Goal: Information Seeking & Learning: Learn about a topic

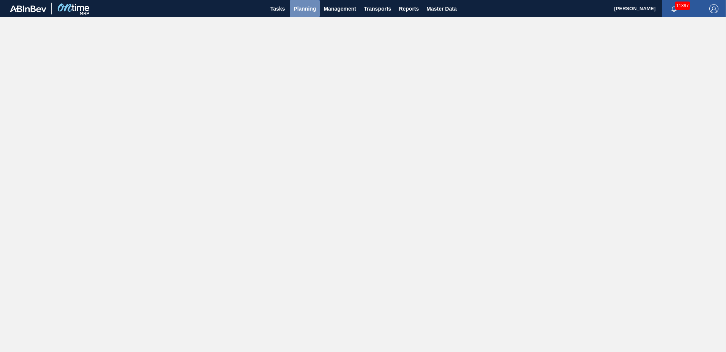
click at [313, 5] on span "Planning" at bounding box center [305, 8] width 22 height 9
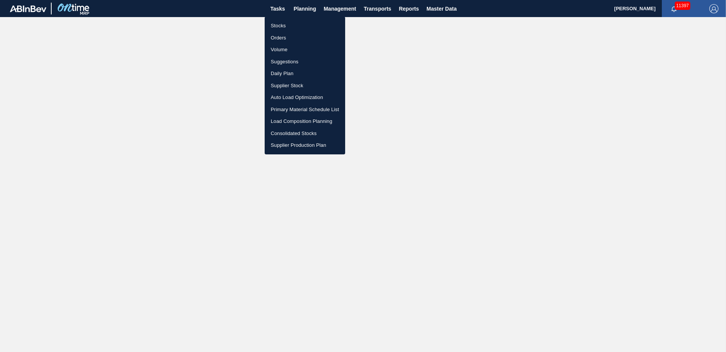
click at [310, 63] on li "Suggestions" at bounding box center [305, 62] width 81 height 12
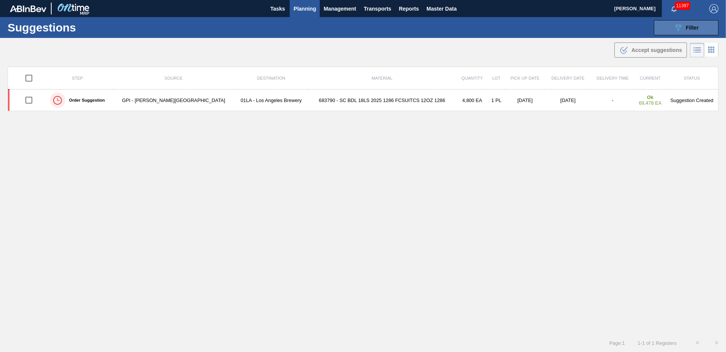
click at [693, 24] on div "089F7B8B-B2A5-4AFE-B5C0-19BA573D28AC Filter" at bounding box center [686, 27] width 25 height 9
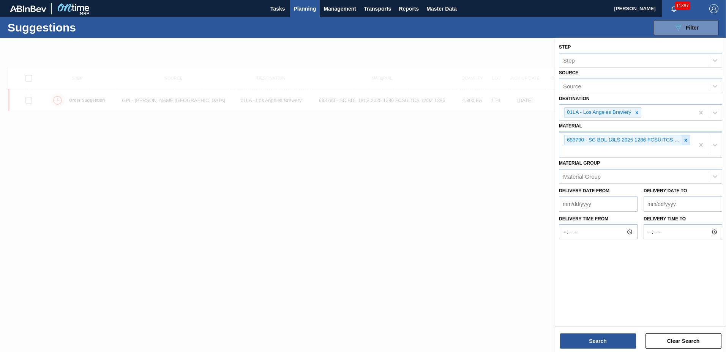
click at [682, 140] on div at bounding box center [686, 140] width 8 height 9
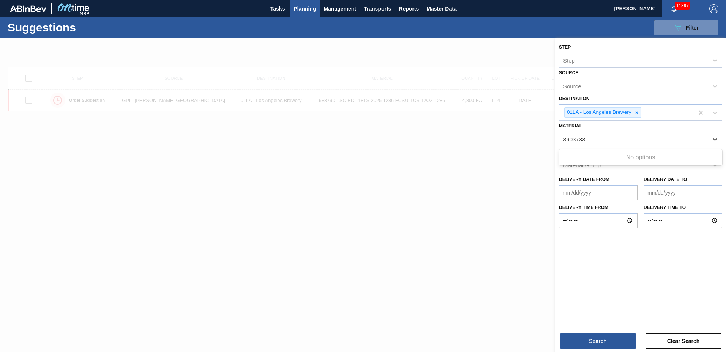
type input "390373"
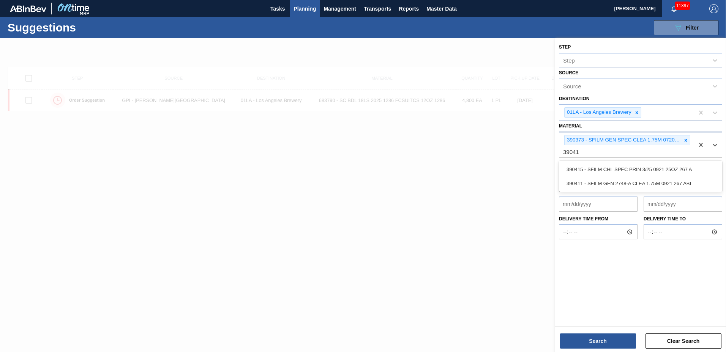
type input "390411"
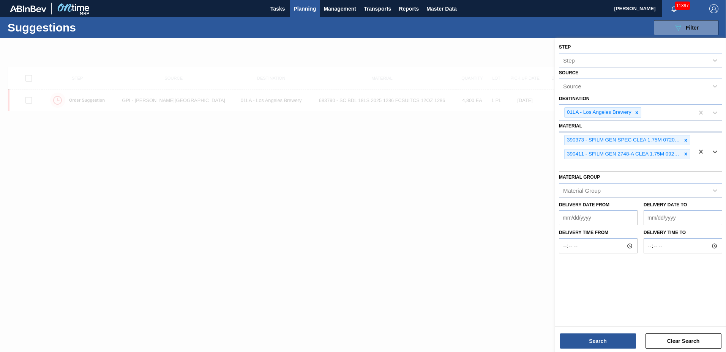
click at [695, 216] on to "Delivery Date to" at bounding box center [683, 217] width 79 height 15
click at [615, 339] on button "Search" at bounding box center [598, 341] width 76 height 15
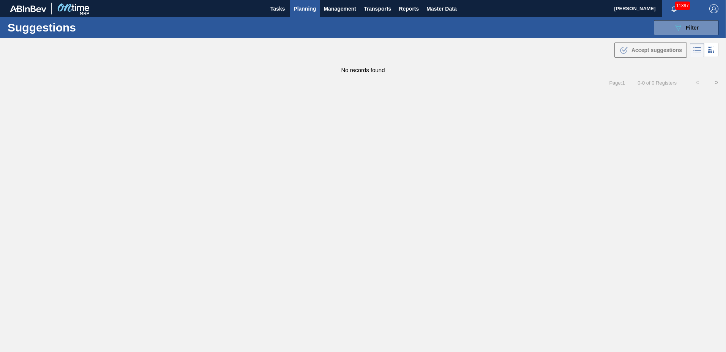
click at [696, 52] on icon at bounding box center [698, 52] width 6 height 0
click at [682, 22] on button "089F7B8B-B2A5-4AFE-B5C0-19BA573D28AC Filter" at bounding box center [686, 27] width 65 height 15
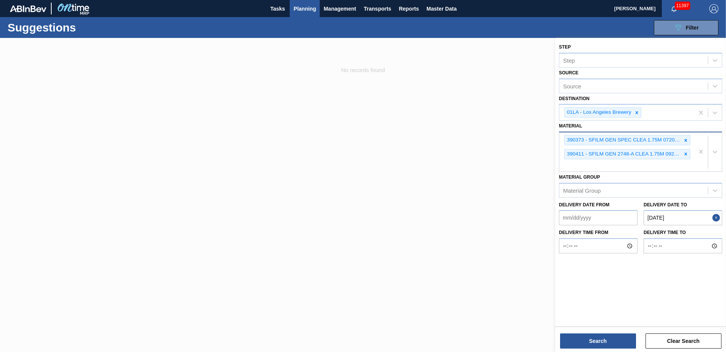
click at [663, 218] on to "[DATE]" at bounding box center [683, 217] width 79 height 15
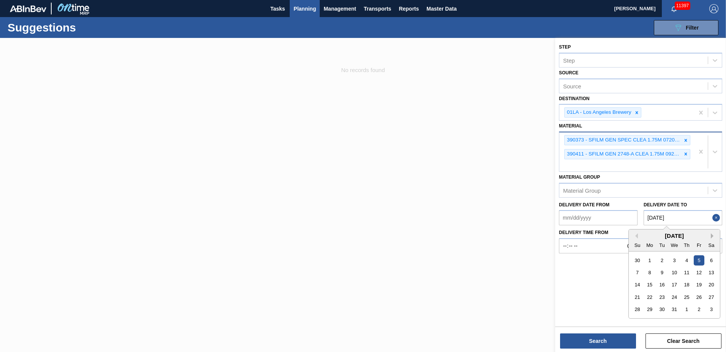
click at [711, 237] on button "Next Month" at bounding box center [713, 236] width 5 height 5
click at [675, 284] on div "15" at bounding box center [674, 285] width 10 height 10
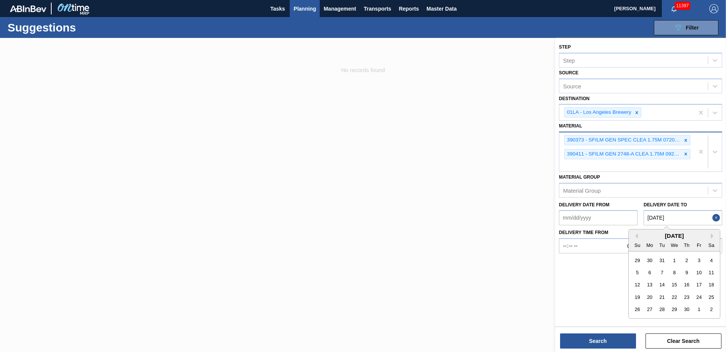
type to "[DATE]"
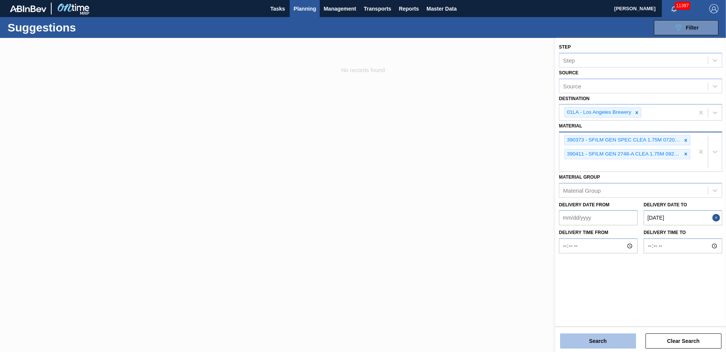
click at [585, 335] on button "Search" at bounding box center [598, 341] width 76 height 15
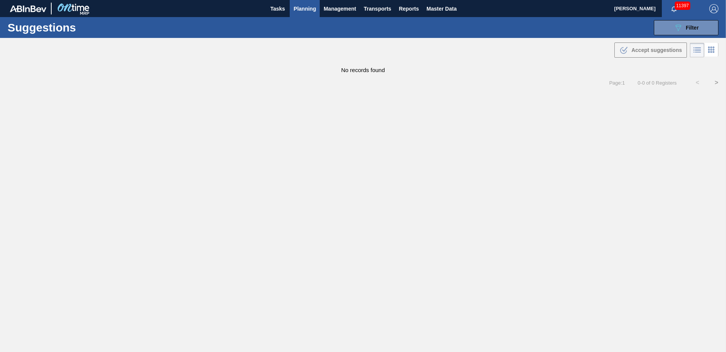
click at [308, 10] on span "Planning" at bounding box center [305, 8] width 22 height 9
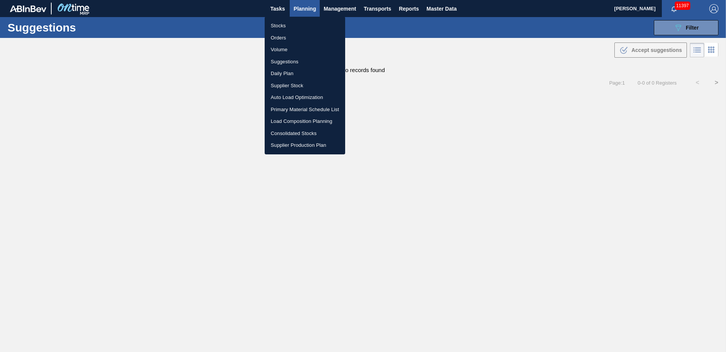
click at [264, 21] on div at bounding box center [363, 176] width 726 height 352
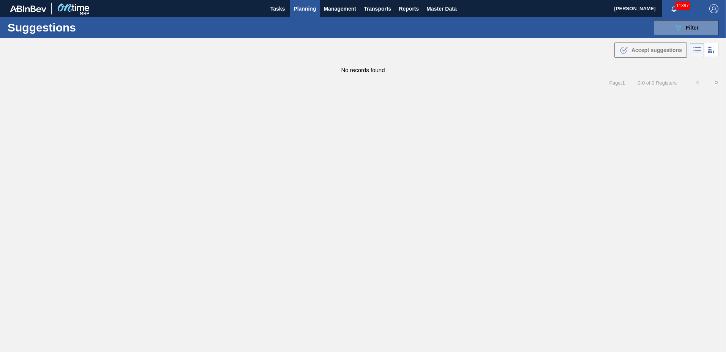
click at [309, 9] on span "Planning" at bounding box center [305, 8] width 22 height 9
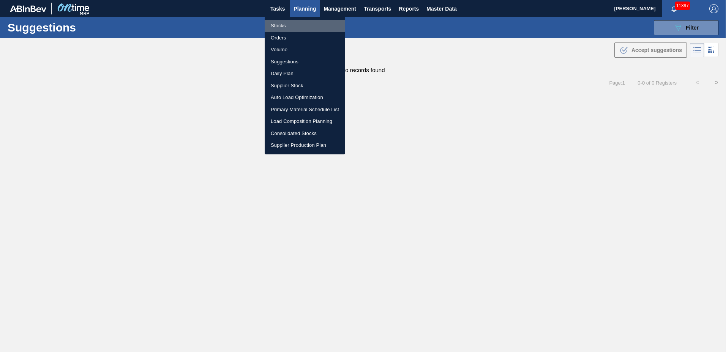
click at [284, 25] on li "Stocks" at bounding box center [305, 26] width 81 height 12
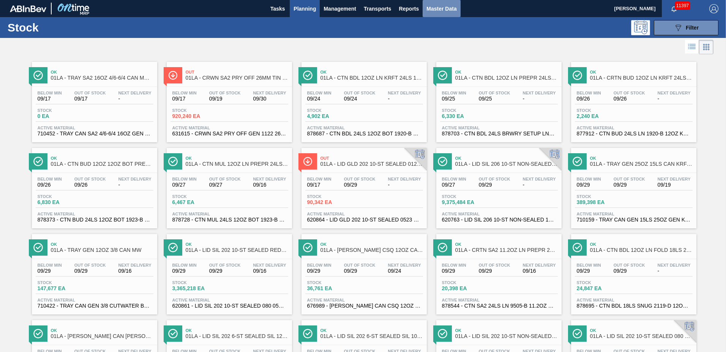
click at [425, 8] on button "Master Data" at bounding box center [442, 8] width 38 height 17
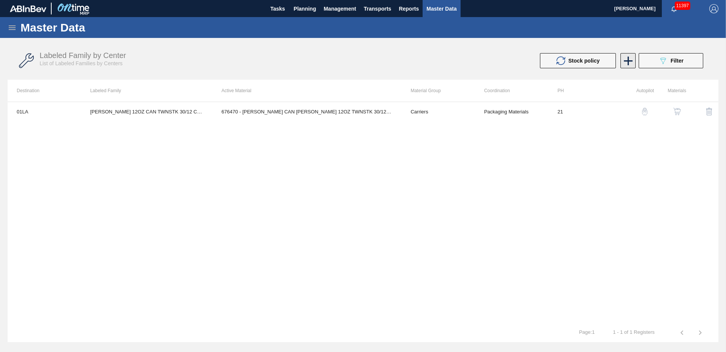
click at [633, 62] on icon at bounding box center [628, 61] width 15 height 15
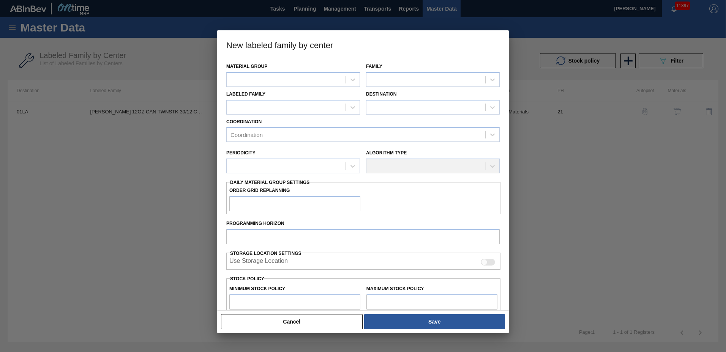
scroll to position [110, 0]
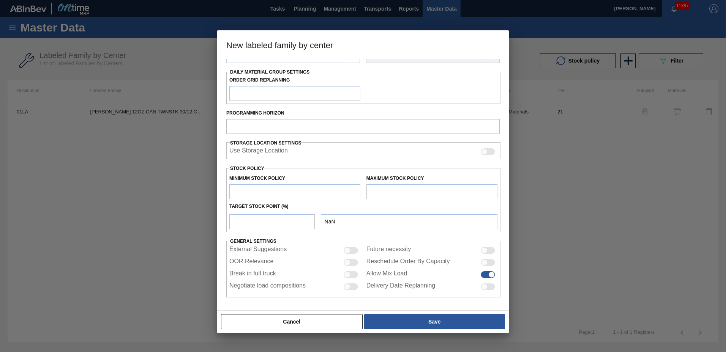
click at [638, 182] on div at bounding box center [363, 176] width 726 height 352
click at [321, 320] on button "Cancel" at bounding box center [292, 321] width 142 height 15
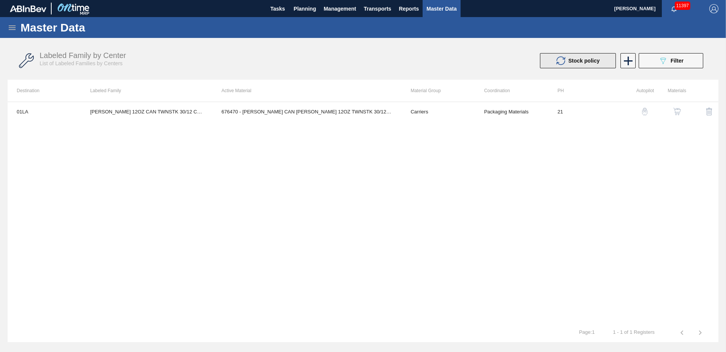
click at [570, 59] on span "Stock policy" at bounding box center [583, 61] width 31 height 6
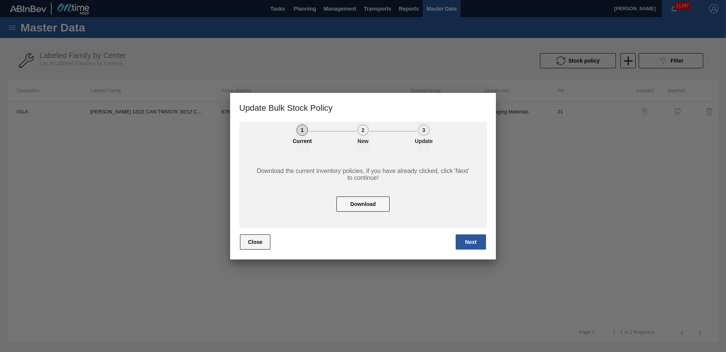
click at [243, 242] on button "Close" at bounding box center [255, 242] width 30 height 15
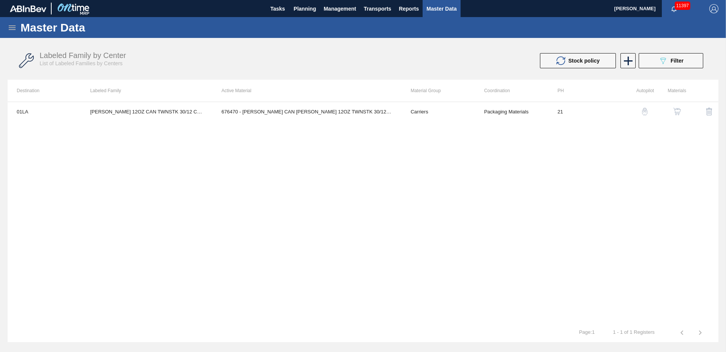
click at [450, 8] on span "Master Data" at bounding box center [441, 8] width 30 height 9
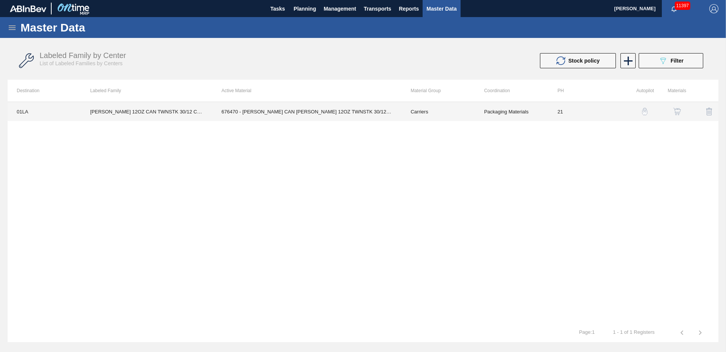
click at [237, 111] on td "676470 - [PERSON_NAME] CAN [PERSON_NAME] 12OZ TWNSTK 30/12 CAN 0922" at bounding box center [306, 111] width 189 height 19
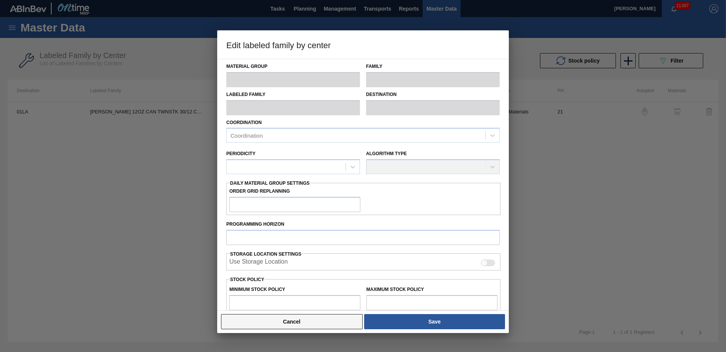
type input "Carriers"
type input "Can Carriers"
type input "[PERSON_NAME] 12OZ CAN TWNSTK 30/12 CAN"
type input "01LA - Los Angeles Brewery"
type input "21"
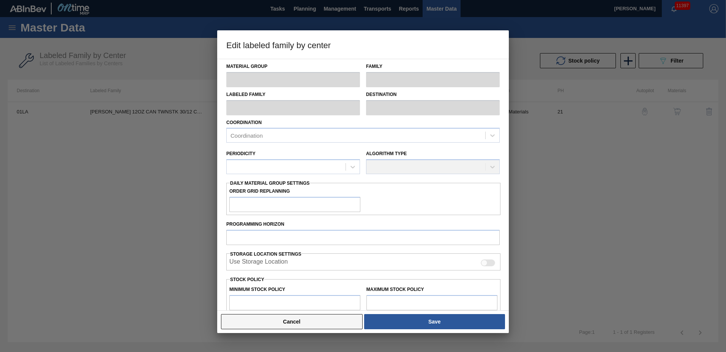
type input "0"
type input "136,112"
type input "0"
checkbox input "true"
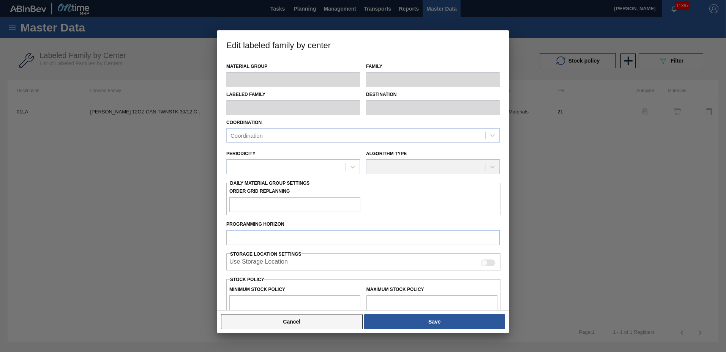
checkbox input "true"
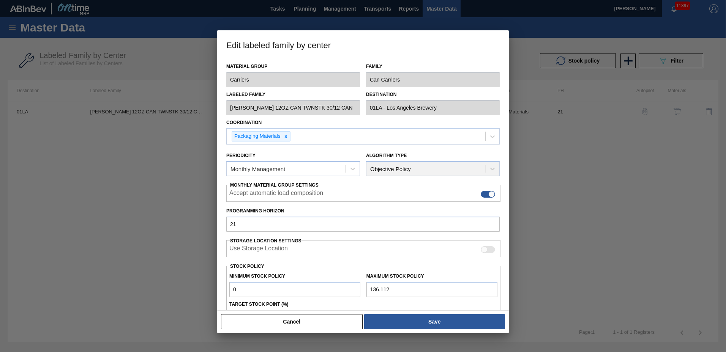
scroll to position [86, 0]
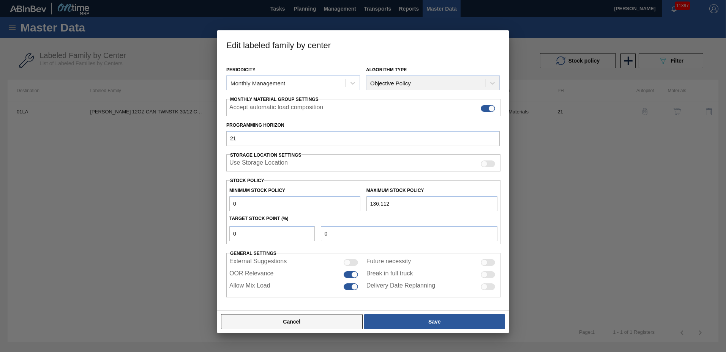
click at [297, 324] on button "Cancel" at bounding box center [292, 321] width 142 height 15
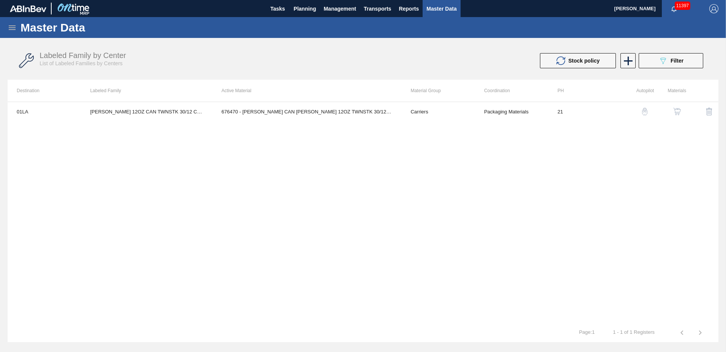
click at [450, 8] on span "Master Data" at bounding box center [441, 8] width 30 height 9
click at [444, 8] on span "Master Data" at bounding box center [441, 8] width 30 height 9
click at [445, 8] on span "Master Data" at bounding box center [441, 8] width 30 height 9
click at [416, 8] on span "Reports" at bounding box center [409, 8] width 20 height 9
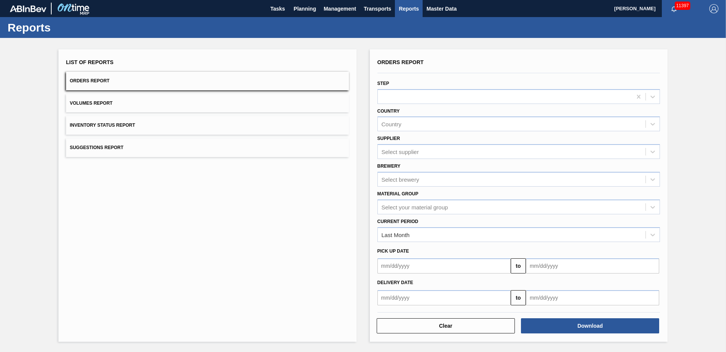
drag, startPoint x: 105, startPoint y: 144, endPoint x: 100, endPoint y: 197, distance: 53.8
click at [100, 197] on div "List of Reports Orders Report Volumes Report Inventory Status Report Suggestion…" at bounding box center [207, 195] width 298 height 293
click at [101, 147] on span "Suggestions Report" at bounding box center [97, 147] width 54 height 5
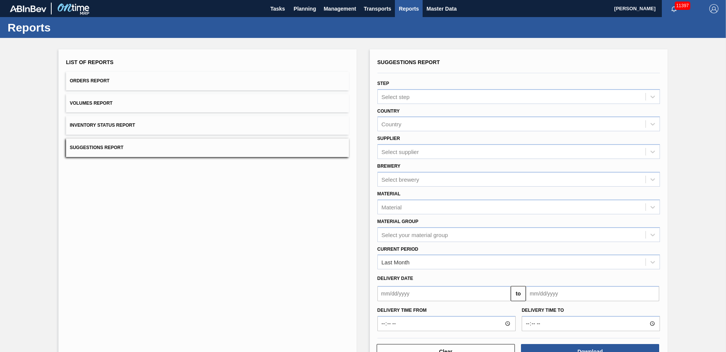
click at [100, 122] on button "Inventory Status Report" at bounding box center [207, 125] width 283 height 19
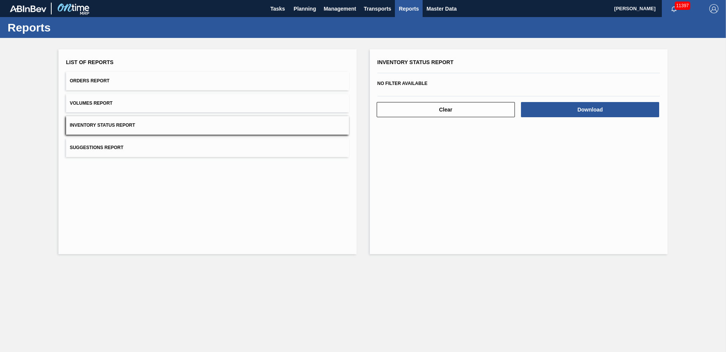
click at [100, 100] on button "Volumes Report" at bounding box center [207, 103] width 283 height 19
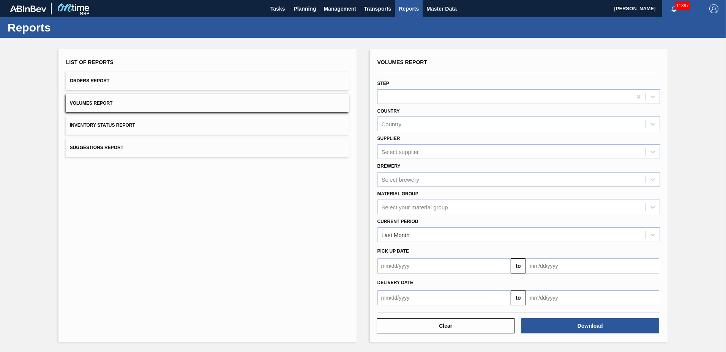
click at [92, 83] on span "Orders Report" at bounding box center [90, 80] width 40 height 5
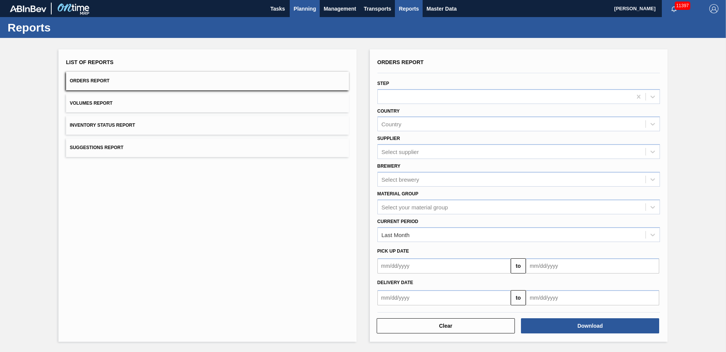
click at [313, 12] on span "Planning" at bounding box center [305, 8] width 22 height 9
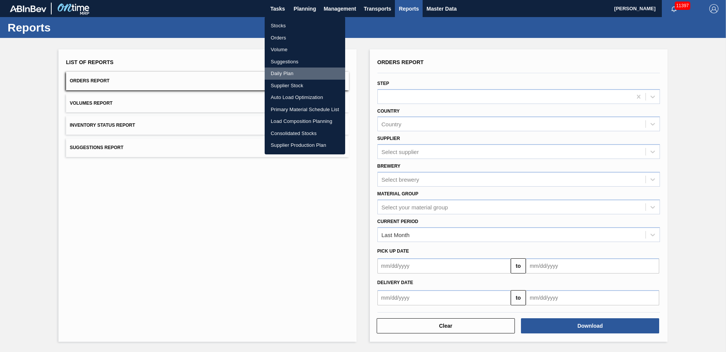
click at [275, 71] on li "Daily Plan" at bounding box center [305, 74] width 81 height 12
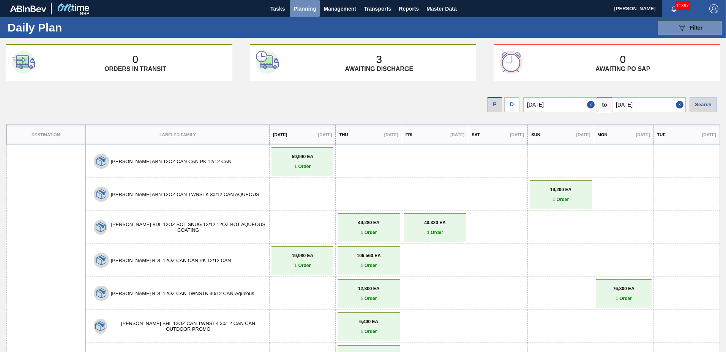
click at [308, 5] on span "Planning" at bounding box center [305, 8] width 22 height 9
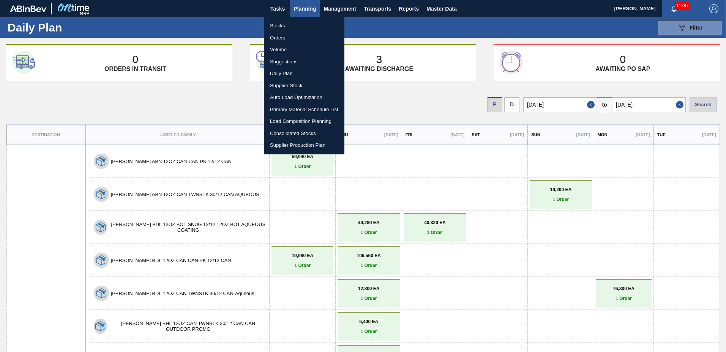
drag, startPoint x: 227, startPoint y: 18, endPoint x: 245, endPoint y: 25, distance: 19.5
click at [227, 19] on div at bounding box center [363, 176] width 726 height 352
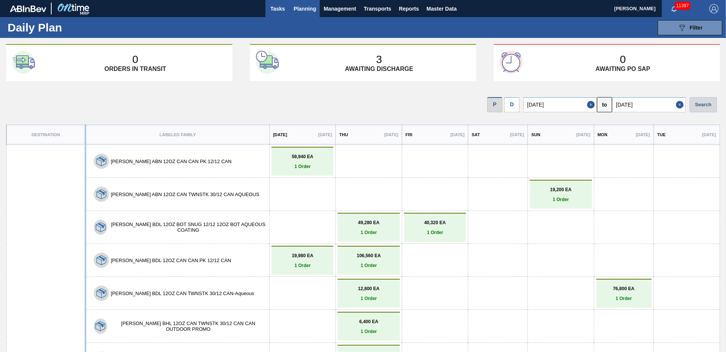
click at [275, 8] on span "Tasks" at bounding box center [277, 8] width 17 height 9
